Goal: Information Seeking & Learning: Learn about a topic

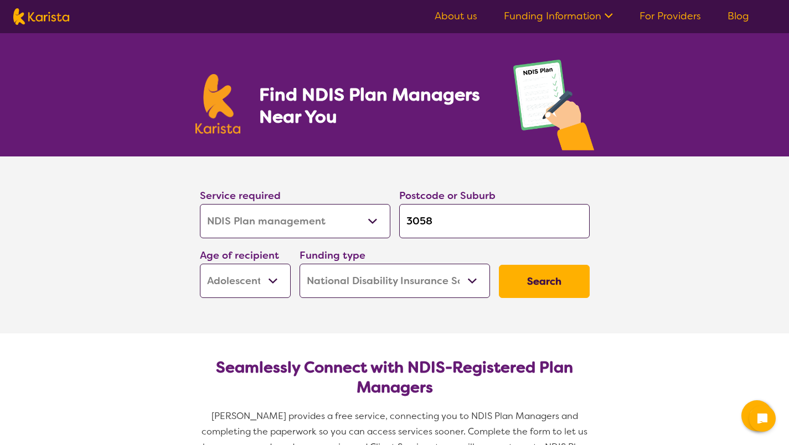
select select "NDIS Plan management"
select select "AS"
select select "NDIS"
select select "NDIS Plan management"
select select "AS"
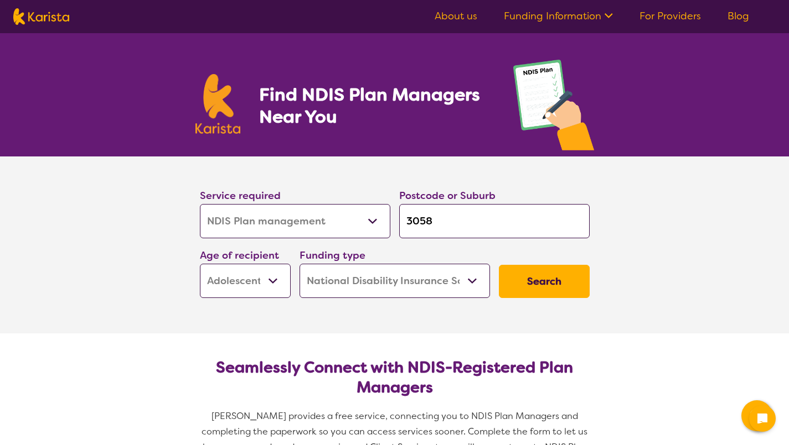
select select "NDIS"
select select "NDIS Plan management"
select select "AS"
select select "NDIS"
select select "NDIS Plan management"
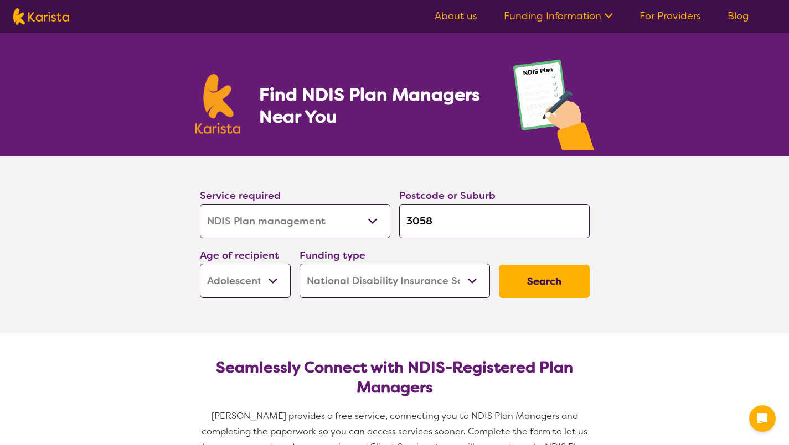
select select "AS"
select select "NDIS"
